Goal: Participate in discussion: Engage in conversation with other users on a specific topic

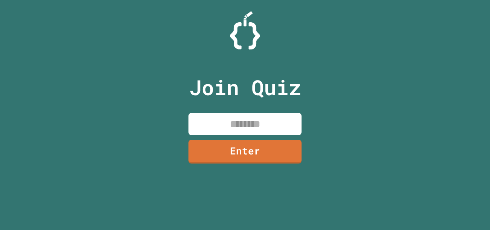
click at [270, 119] on input at bounding box center [244, 124] width 113 height 22
type input "********"
click at [260, 161] on link "Enter" at bounding box center [244, 151] width 113 height 24
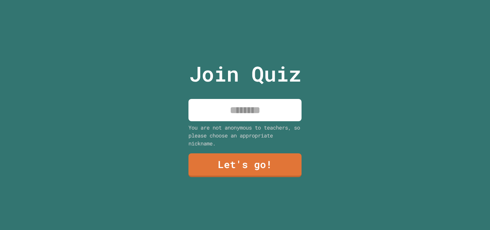
click at [268, 117] on input at bounding box center [244, 110] width 113 height 22
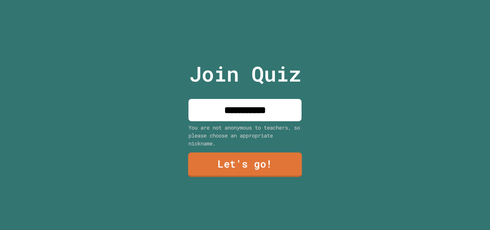
type input "**********"
click at [243, 164] on link "Let's go!" at bounding box center [245, 164] width 114 height 25
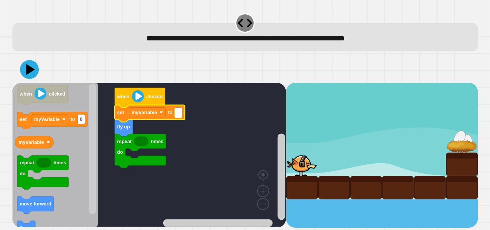
type input "*"
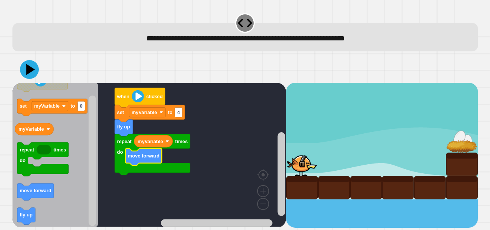
click at [34, 83] on div at bounding box center [245, 69] width 466 height 26
click at [29, 79] on button at bounding box center [29, 69] width 19 height 19
click at [179, 113] on text "4" at bounding box center [178, 112] width 3 height 6
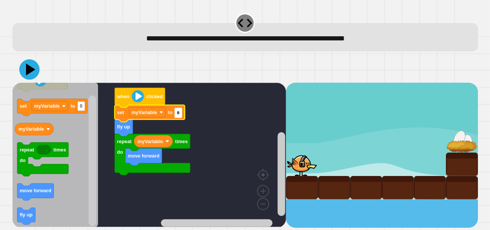
type input "*"
click at [29, 70] on icon at bounding box center [30, 70] width 9 height 12
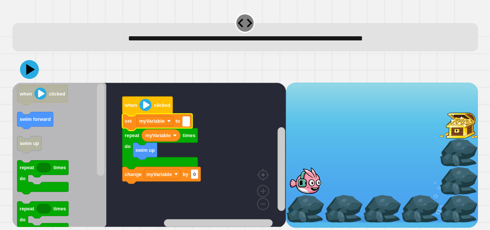
type input "*"
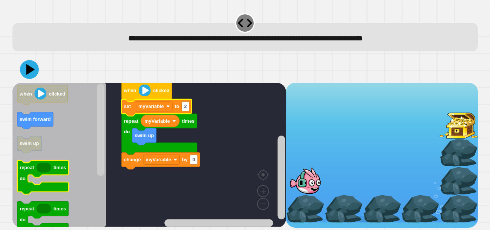
click at [70, 172] on icon "Blockly Workspace" at bounding box center [59, 155] width 94 height 144
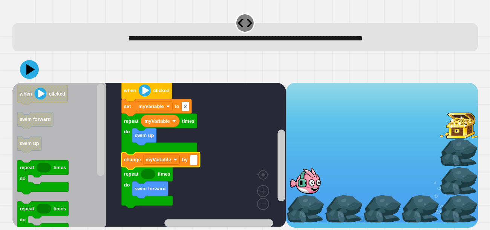
type input "*"
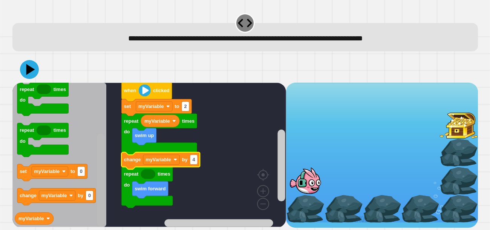
click at [93, 229] on div "when clicked set myVariable to 2 myVariable swim up repeat times do change myVa…" at bounding box center [245, 142] width 470 height 176
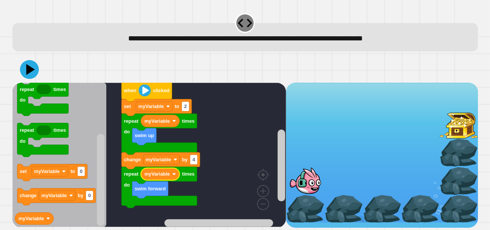
click at [27, 72] on icon at bounding box center [30, 69] width 9 height 11
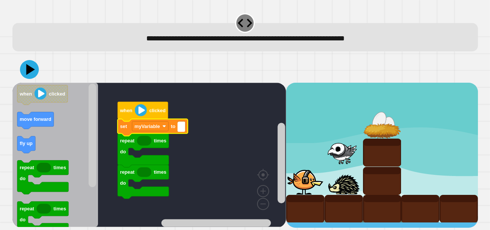
type input "*"
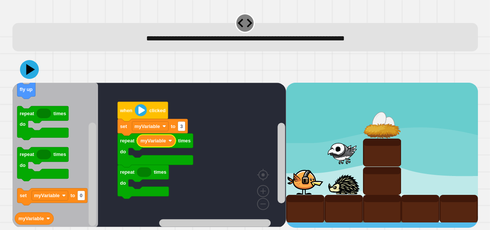
click at [89, 201] on rect "Blockly Workspace" at bounding box center [93, 174] width 8 height 103
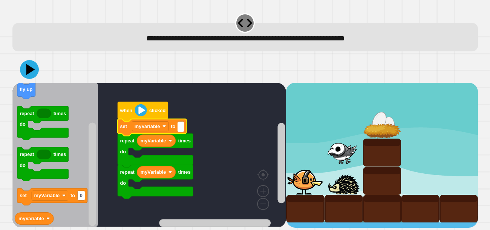
type input "*"
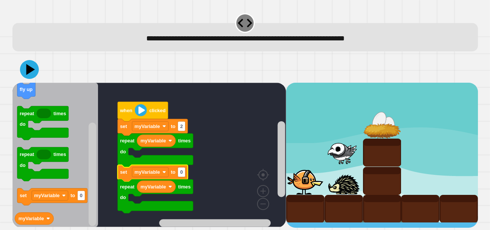
click at [183, 179] on icon "Blockly Workspace" at bounding box center [153, 173] width 70 height 17
type input "*"
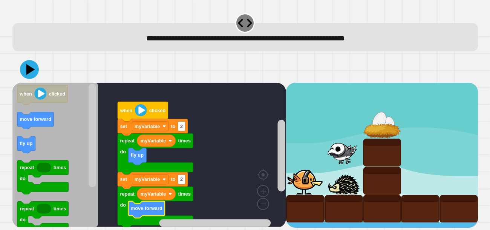
click at [35, 66] on icon at bounding box center [29, 69] width 19 height 19
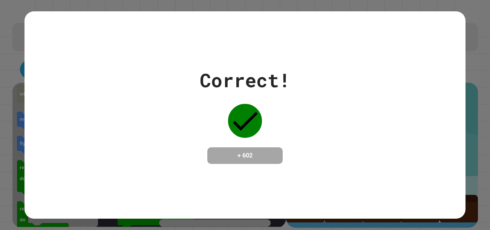
click at [301, 96] on div "Correct! + 602" at bounding box center [245, 115] width 441 height 98
click at [302, 95] on div "Correct! + 602" at bounding box center [245, 115] width 441 height 98
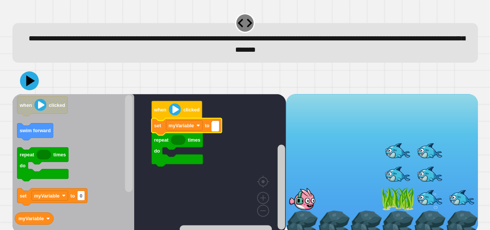
type input "*"
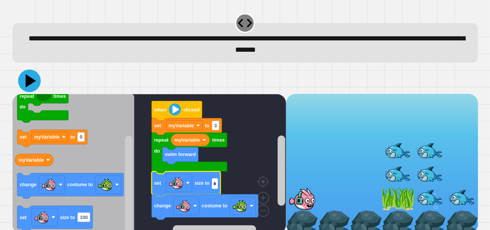
type input "*"
click at [28, 80] on icon at bounding box center [31, 80] width 11 height 13
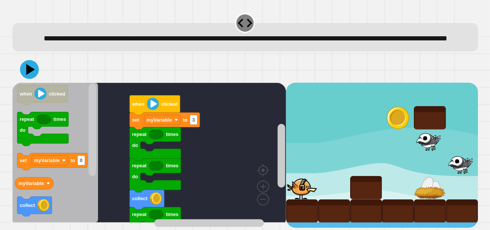
scroll to position [7, 0]
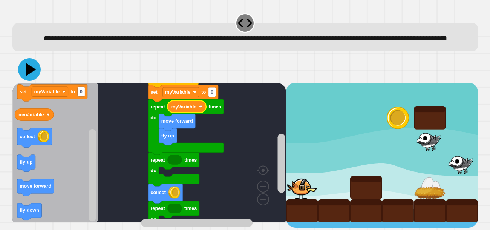
click at [25, 70] on icon at bounding box center [29, 69] width 23 height 23
click at [211, 95] on text "0" at bounding box center [212, 92] width 3 height 6
type input "*"
click at [26, 67] on icon at bounding box center [29, 69] width 23 height 23
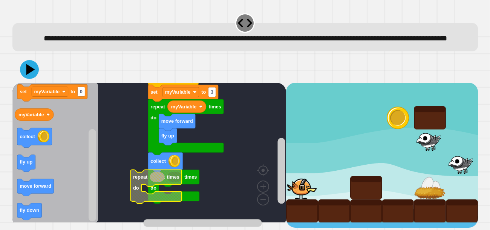
click at [146, 201] on g "when clicked repeat times do move forward fly up myVariable repeat times do col…" at bounding box center [152, 145] width 281 height 155
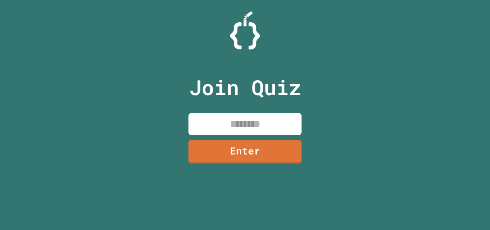
click at [273, 119] on input at bounding box center [244, 124] width 113 height 22
type input "********"
click at [242, 152] on link "Enter" at bounding box center [244, 151] width 113 height 24
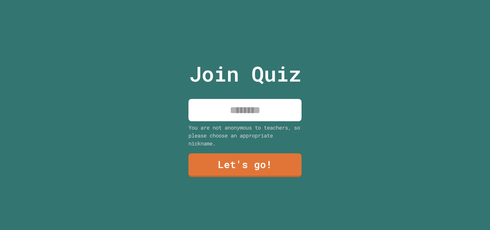
click at [270, 107] on input at bounding box center [244, 110] width 113 height 22
type input "********"
click at [236, 171] on link "Let's go!" at bounding box center [244, 165] width 113 height 24
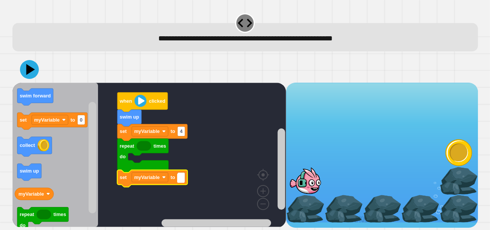
type input "*"
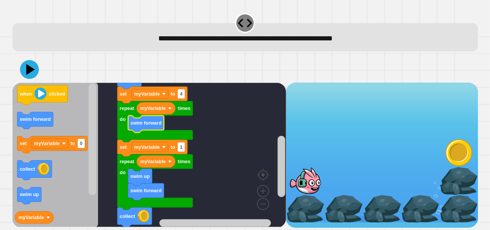
click at [32, 63] on icon at bounding box center [29, 69] width 19 height 19
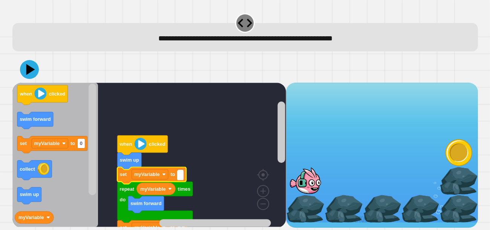
type input "*"
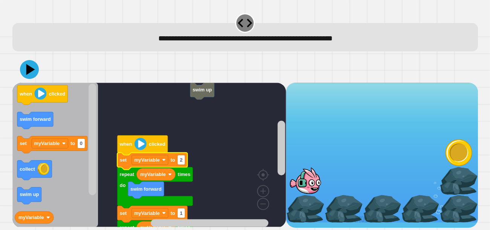
click at [29, 75] on icon at bounding box center [29, 69] width 19 height 19
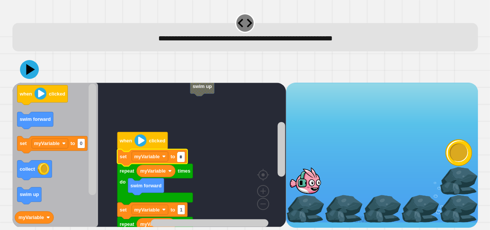
type input "*"
click at [28, 62] on icon at bounding box center [29, 69] width 19 height 19
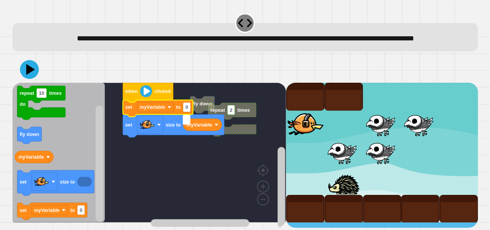
type input "*"
click at [201, 127] on text "myVariable" at bounding box center [200, 125] width 26 height 6
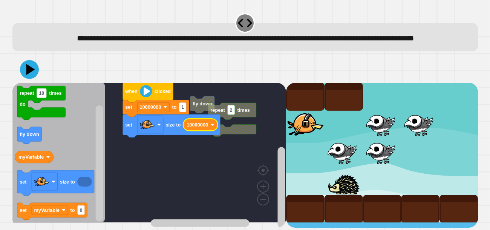
click at [206, 165] on rect "Blockly Workspace" at bounding box center [149, 152] width 274 height 139
click at [18, 77] on button at bounding box center [29, 69] width 23 height 23
click at [182, 112] on rect "Blockly Workspace" at bounding box center [183, 107] width 8 height 10
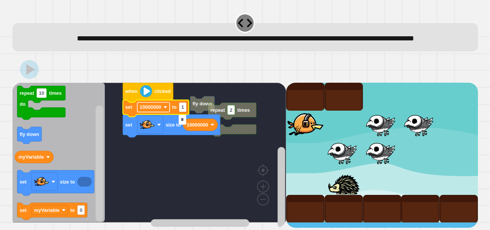
click at [165, 109] on image "Blockly Workspace" at bounding box center [165, 107] width 4 height 4
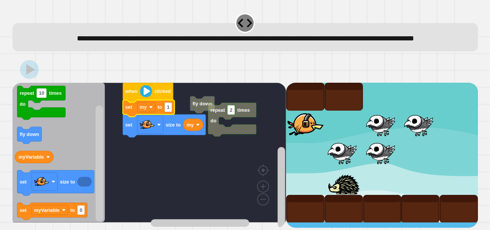
click at [190, 131] on icon "Blockly Workspace" at bounding box center [193, 125] width 20 height 12
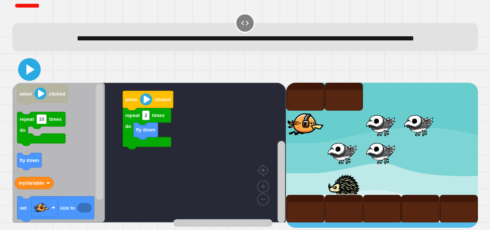
click at [29, 74] on icon at bounding box center [29, 69] width 18 height 18
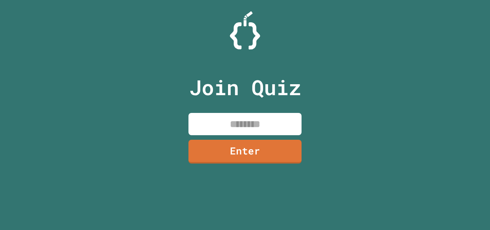
paste input "********"
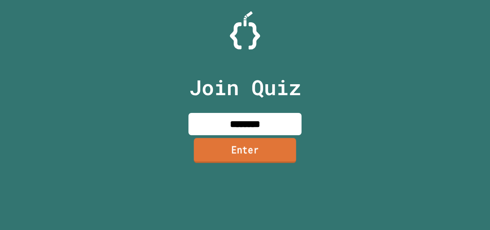
type input "********"
click at [278, 144] on link "Enter" at bounding box center [245, 150] width 103 height 25
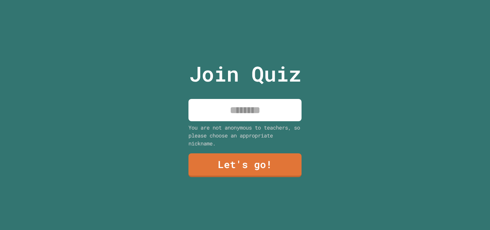
click at [275, 117] on input at bounding box center [244, 110] width 113 height 22
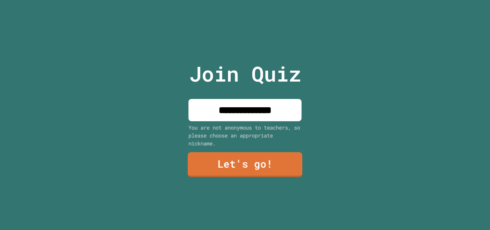
type input "**********"
click at [237, 161] on link "Let's go!" at bounding box center [245, 164] width 115 height 25
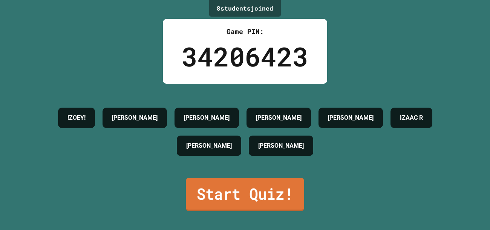
click at [254, 207] on link "Start Quiz!" at bounding box center [245, 194] width 118 height 33
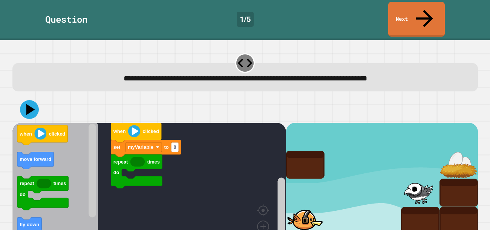
scroll to position [17, 0]
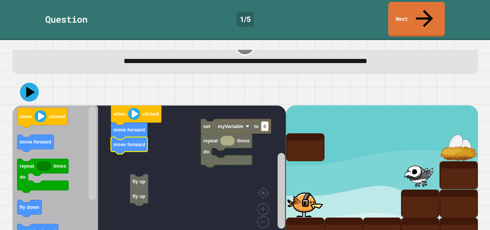
click at [130, 141] on text "move forward" at bounding box center [129, 144] width 32 height 6
click at [136, 141] on text "move forward" at bounding box center [129, 144] width 32 height 6
click at [137, 141] on text "move forward" at bounding box center [129, 144] width 32 height 6
click at [136, 141] on text "move forward" at bounding box center [129, 144] width 32 height 6
click at [138, 141] on text "move forward" at bounding box center [129, 144] width 32 height 6
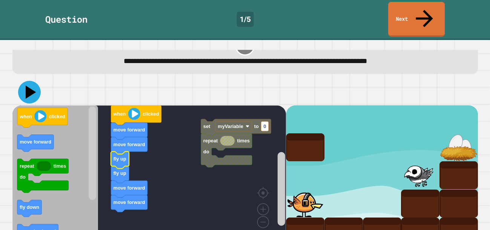
click at [26, 86] on icon at bounding box center [31, 92] width 11 height 13
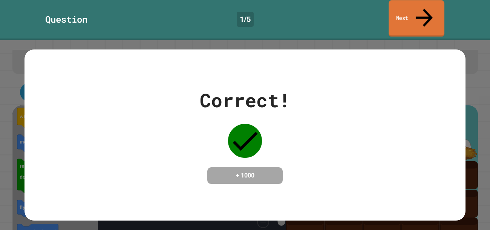
click at [442, 8] on link "Next" at bounding box center [417, 18] width 56 height 37
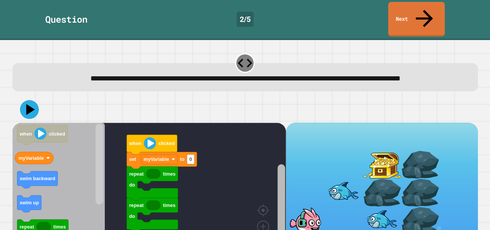
click at [283, 200] on rect "Blockly Workspace" at bounding box center [281, 202] width 8 height 77
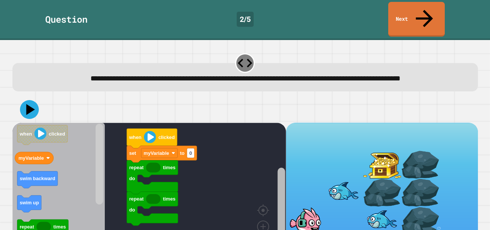
scroll to position [29, 0]
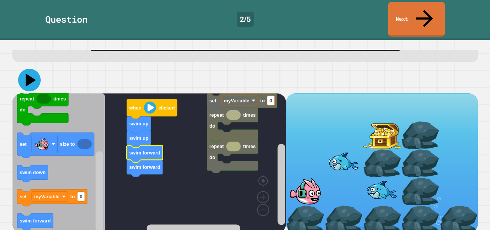
click at [24, 69] on icon at bounding box center [29, 80] width 23 height 23
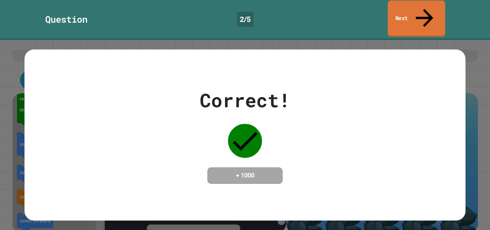
click at [417, 17] on link "Next" at bounding box center [416, 18] width 57 height 37
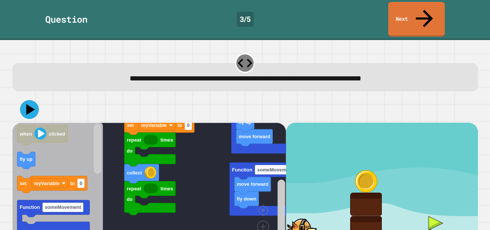
scroll to position [17, 0]
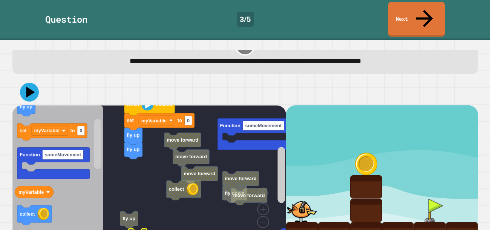
click at [138, 211] on rect "Blockly Workspace" at bounding box center [149, 174] width 274 height 139
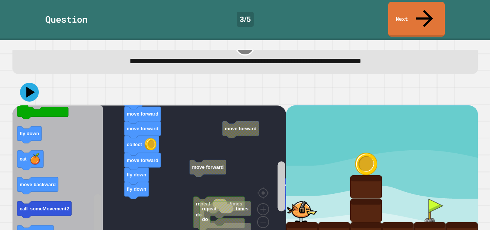
click at [111, 228] on div "repeat times do Function someMovement Function someMovement2 move forward repea…" at bounding box center [245, 162] width 470 height 171
click at [33, 81] on icon at bounding box center [29, 92] width 23 height 23
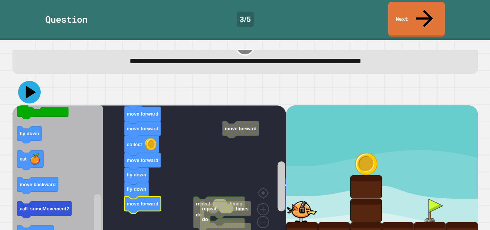
click at [34, 81] on icon at bounding box center [29, 92] width 23 height 23
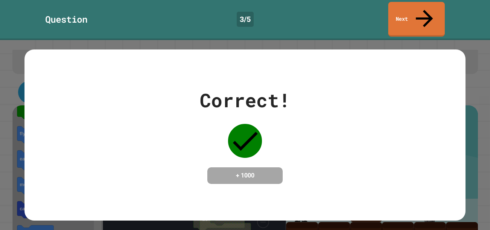
click at [423, 10] on icon at bounding box center [424, 18] width 17 height 17
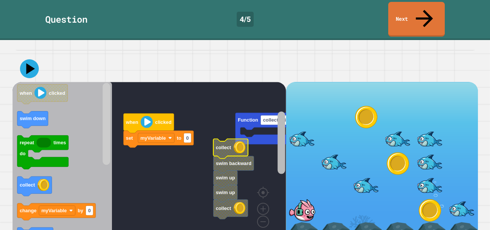
scroll to position [40, 0]
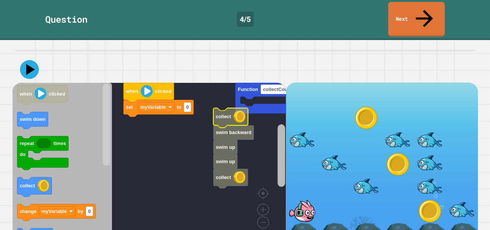
click at [286, 156] on div "set myVariable to 0 when clicked Function collectCoinAndSwim repeat times do ch…" at bounding box center [245, 164] width 466 height 162
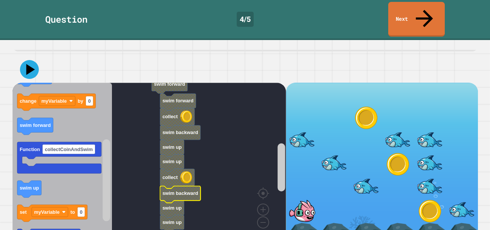
click at [284, 143] on rect "Blockly Workspace" at bounding box center [281, 167] width 8 height 48
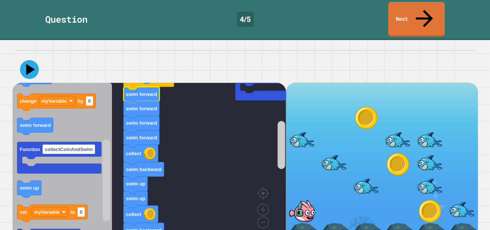
click at [27, 64] on icon at bounding box center [30, 69] width 9 height 11
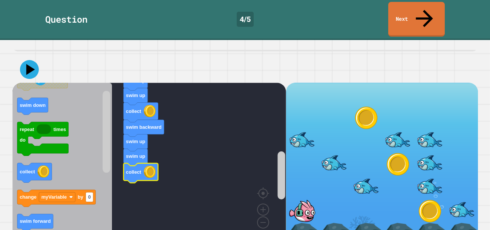
click at [35, 60] on icon at bounding box center [29, 69] width 19 height 19
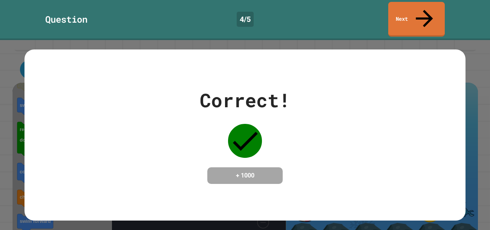
click at [400, 8] on link "Next" at bounding box center [416, 19] width 57 height 35
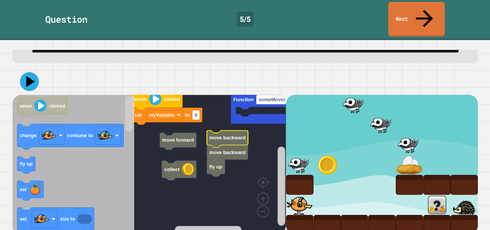
scroll to position [28, 0]
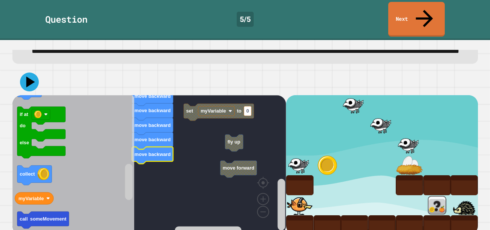
click at [37, 75] on button at bounding box center [29, 81] width 19 height 19
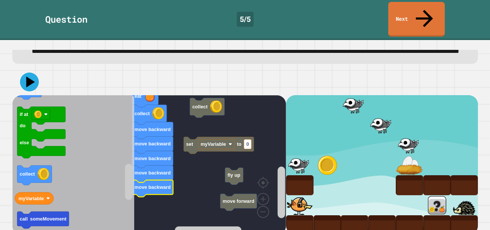
click at [45, 113] on image "Blockly Workspace" at bounding box center [46, 115] width 4 height 4
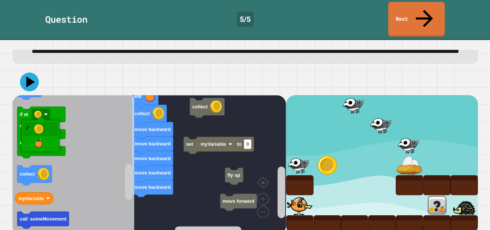
click at [51, 142] on icon "Blockly Workspace" at bounding box center [41, 133] width 48 height 52
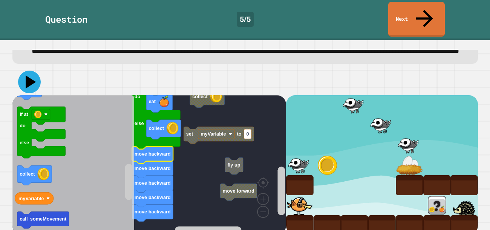
click at [31, 74] on icon at bounding box center [29, 81] width 23 height 23
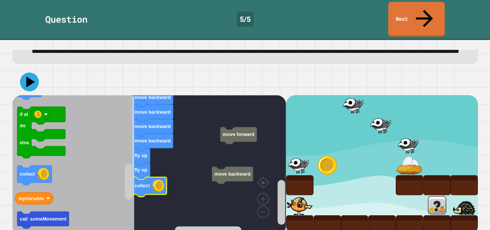
click at [28, 78] on icon at bounding box center [30, 82] width 9 height 11
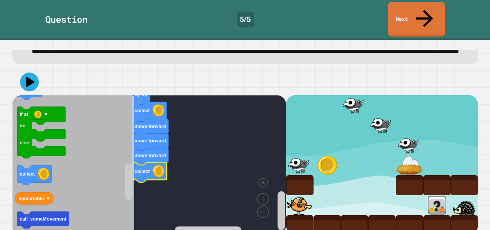
click at [34, 77] on icon at bounding box center [29, 81] width 19 height 19
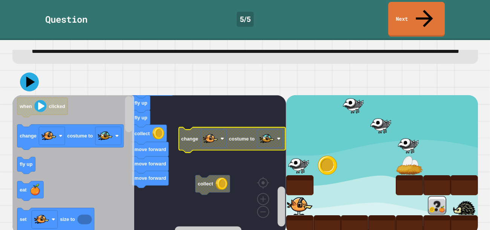
click at [35, 72] on icon at bounding box center [29, 81] width 19 height 19
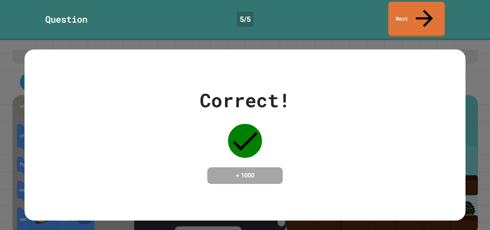
click at [409, 20] on div "Question 5 / 5 Next" at bounding box center [245, 20] width 490 height 40
click at [408, 8] on link "Next" at bounding box center [416, 18] width 51 height 37
